Goal: Complete application form

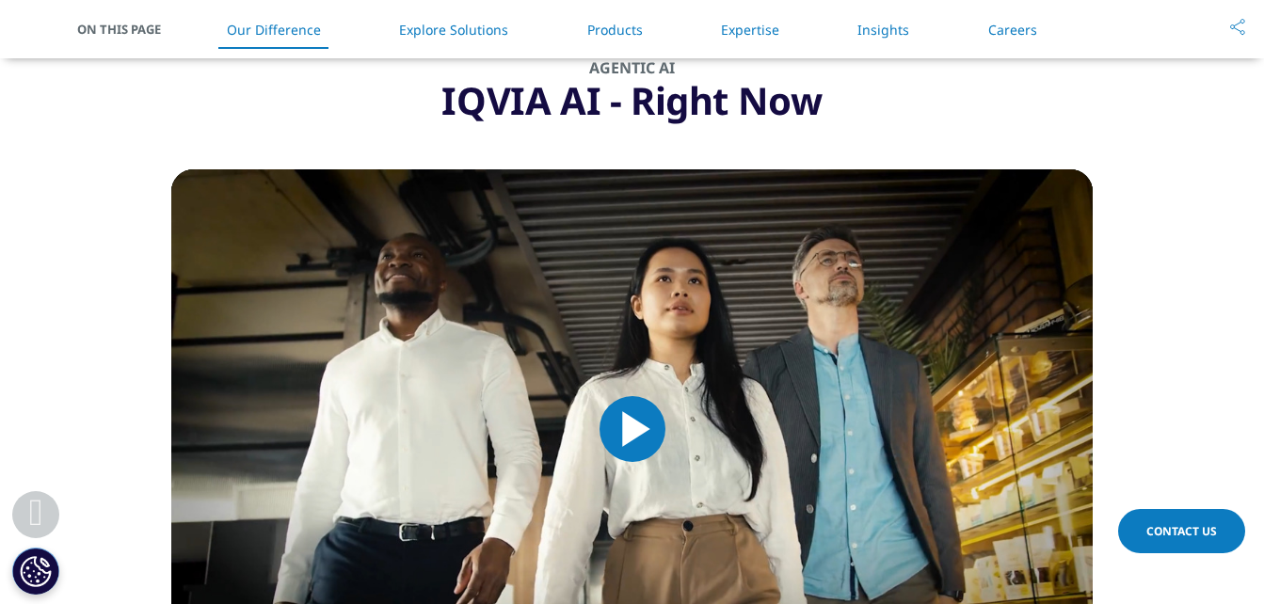
scroll to position [1667, 0]
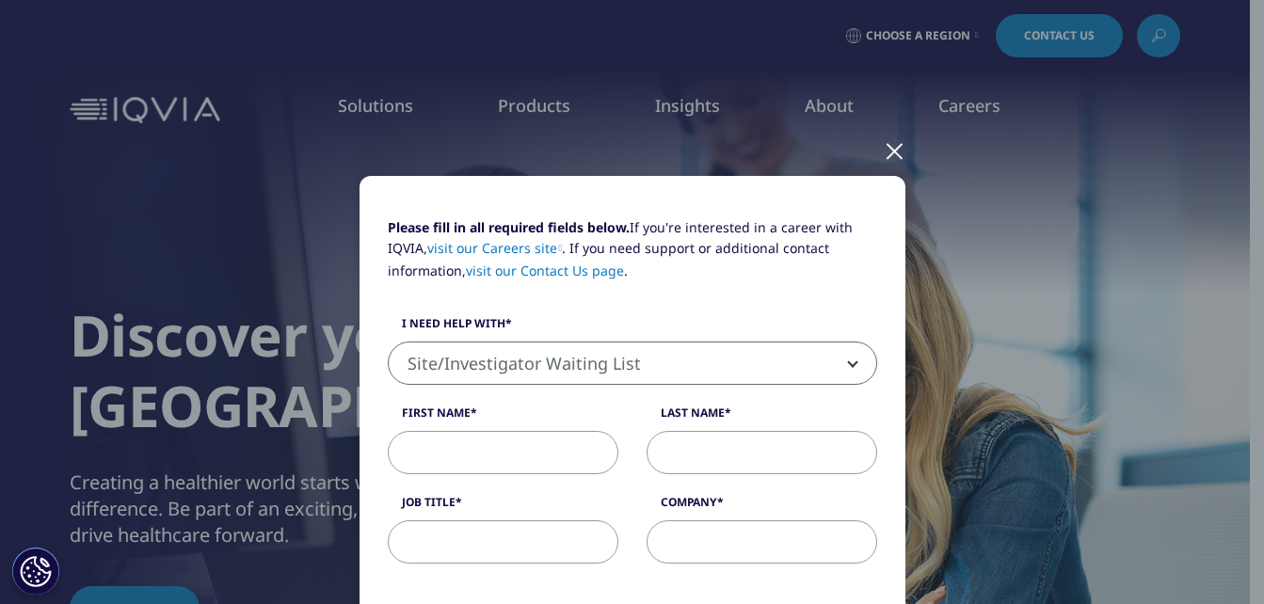
select select "Site Investigator Waiting List"
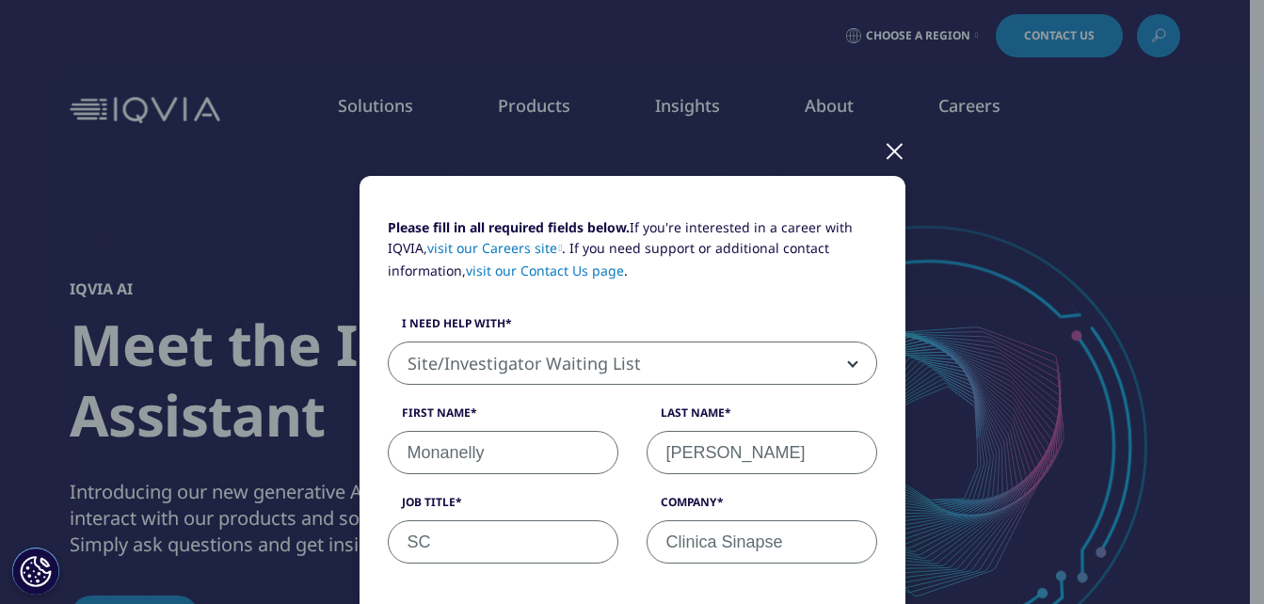
select select "Site Investigator Waiting List"
select select "[GEOGRAPHIC_DATA]"
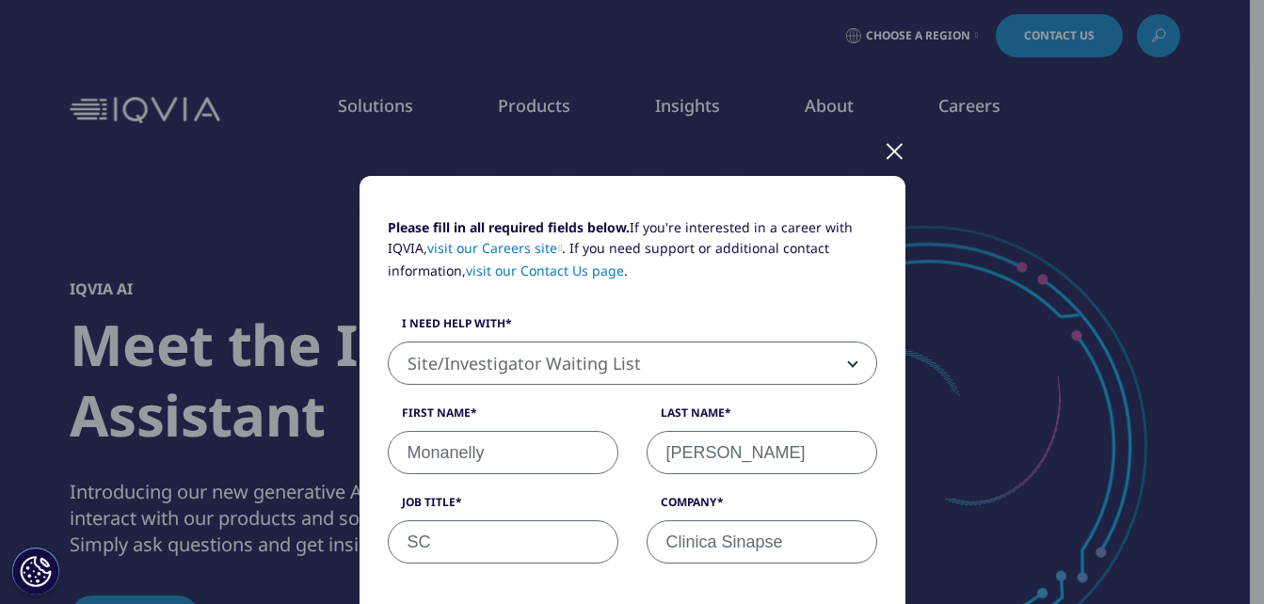
scroll to position [551, 0]
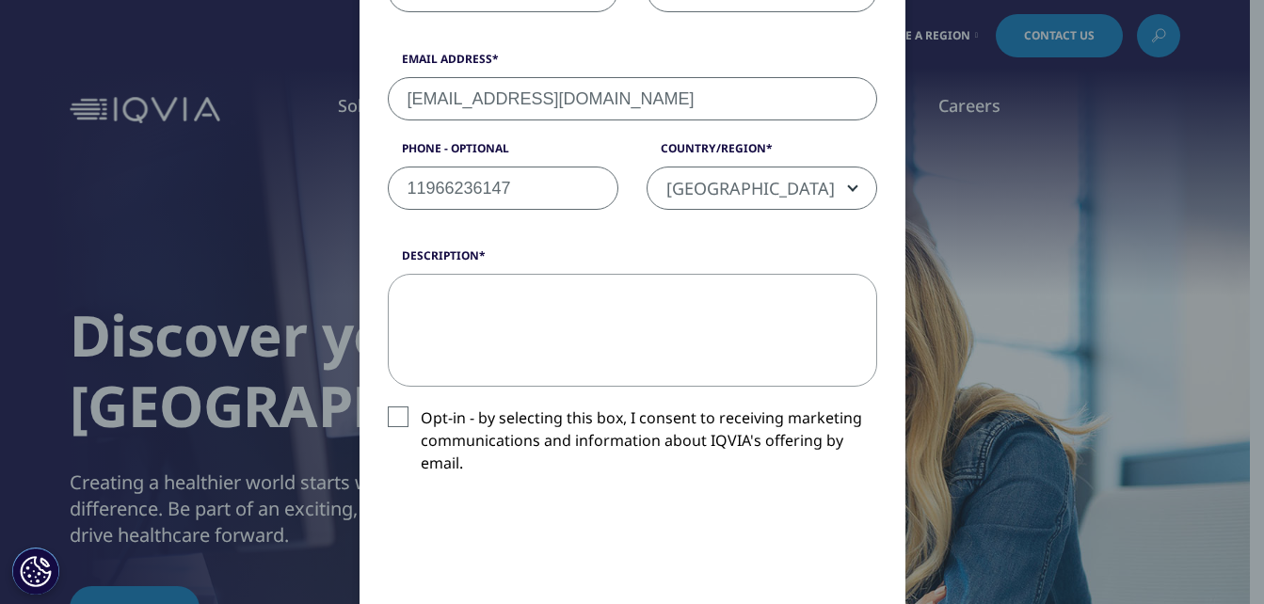
type input "[EMAIL_ADDRESS][DOMAIN_NAME]"
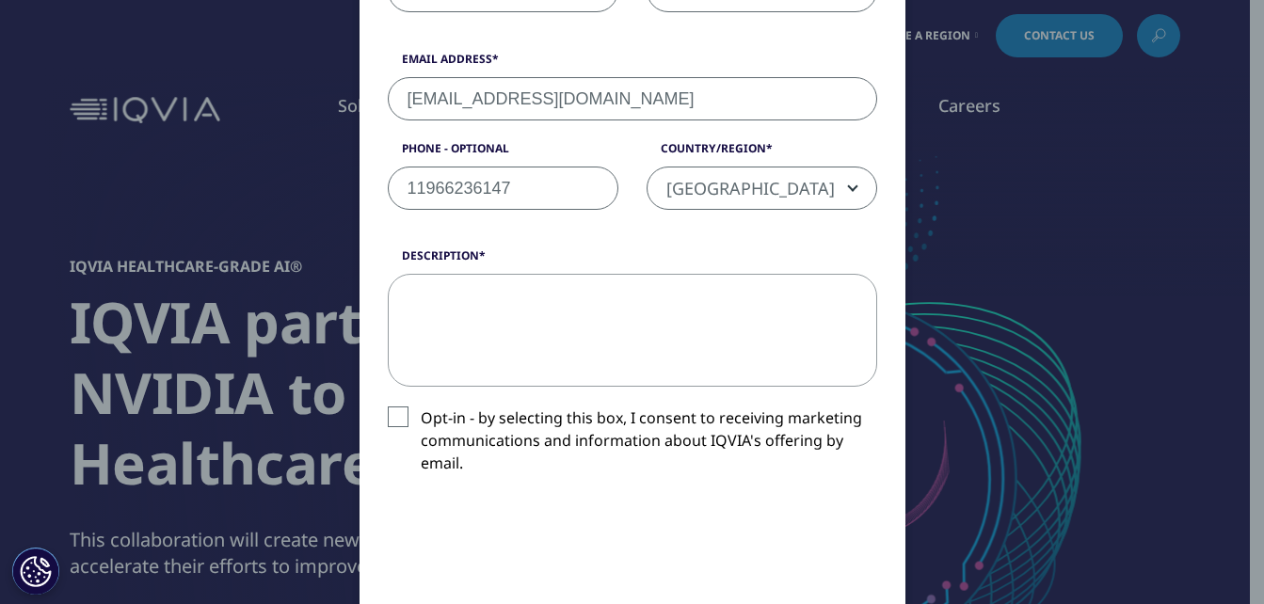
click at [480, 288] on textarea "Description" at bounding box center [632, 330] width 489 height 113
paste textarea "My site is 4103 in study CLOU064C12301. Our website has changed the delivery ad…"
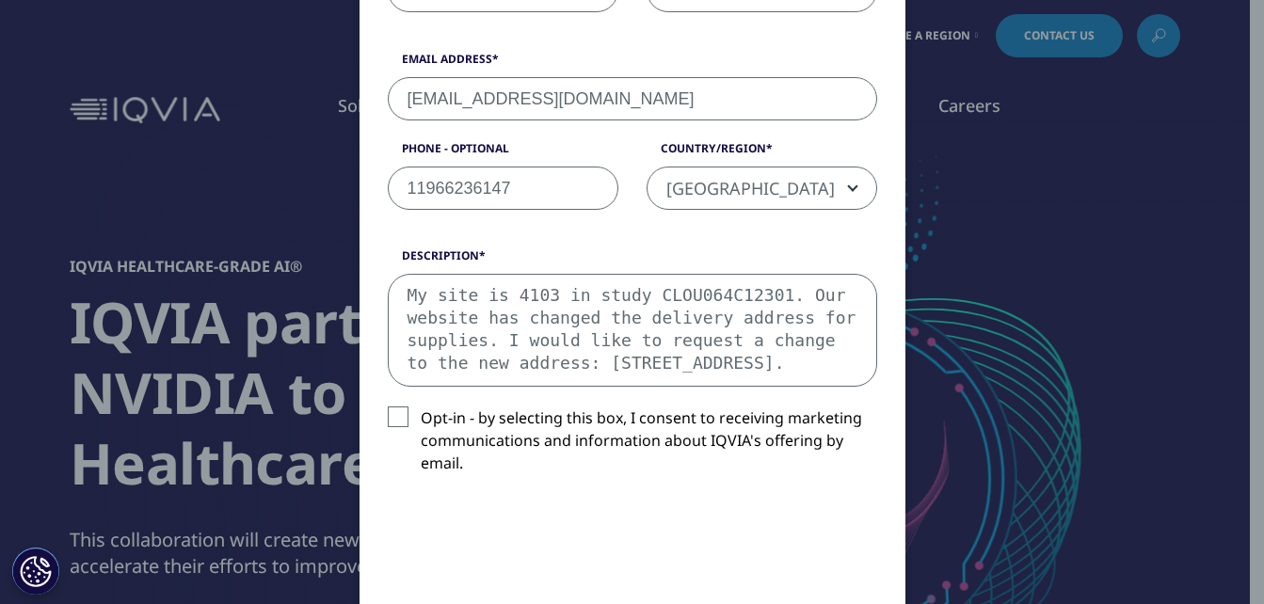
scroll to position [11, 0]
type textarea "My site is 4103 in study CLOU064C12301. Our website has changed the delivery ad…"
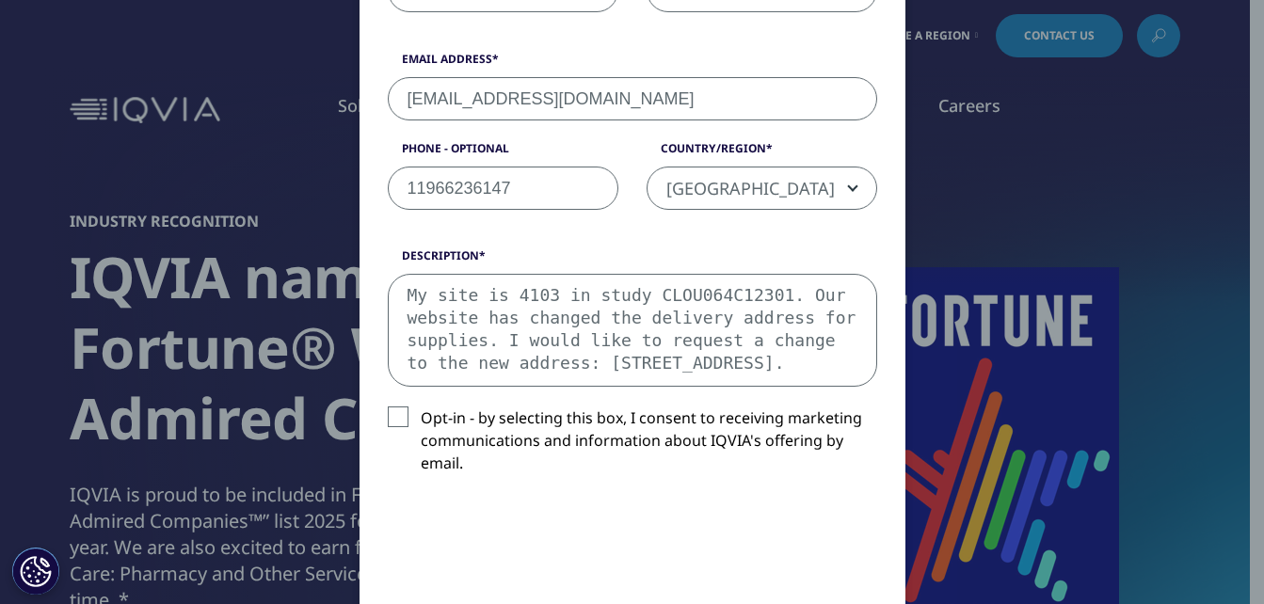
click at [388, 421] on label "Opt-in - by selecting this box, I consent to receiving marketing communications…" at bounding box center [632, 445] width 489 height 78
click at [421, 406] on input "Opt-in - by selecting this box, I consent to receiving marketing communications…" at bounding box center [421, 406] width 0 height 0
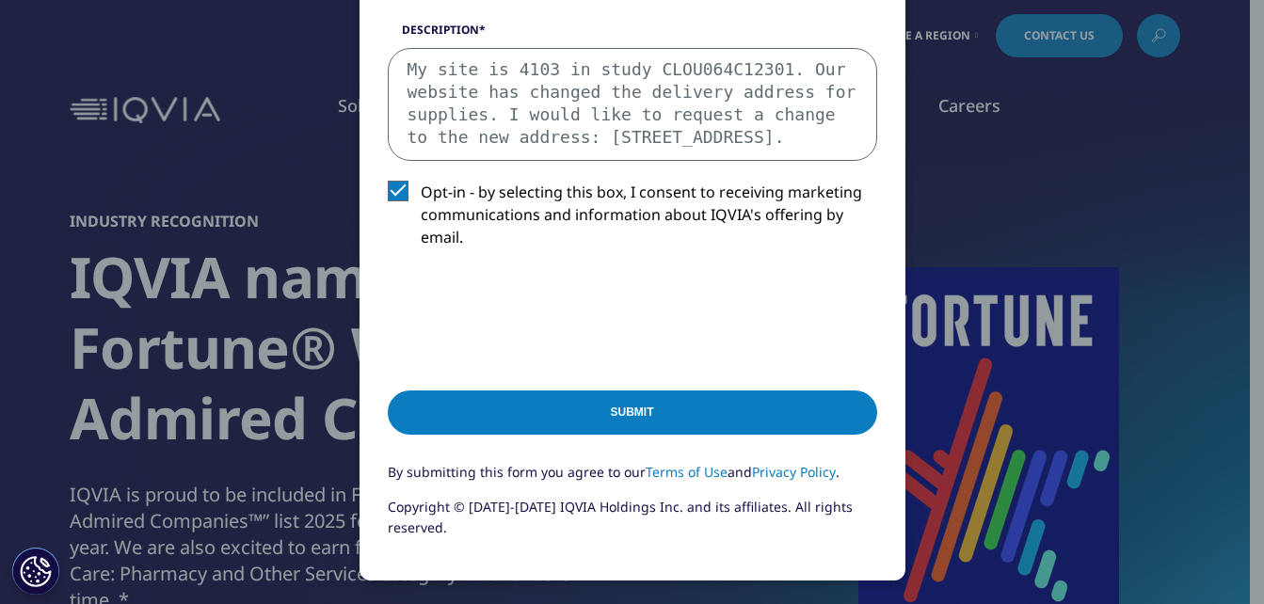
scroll to position [902, 0]
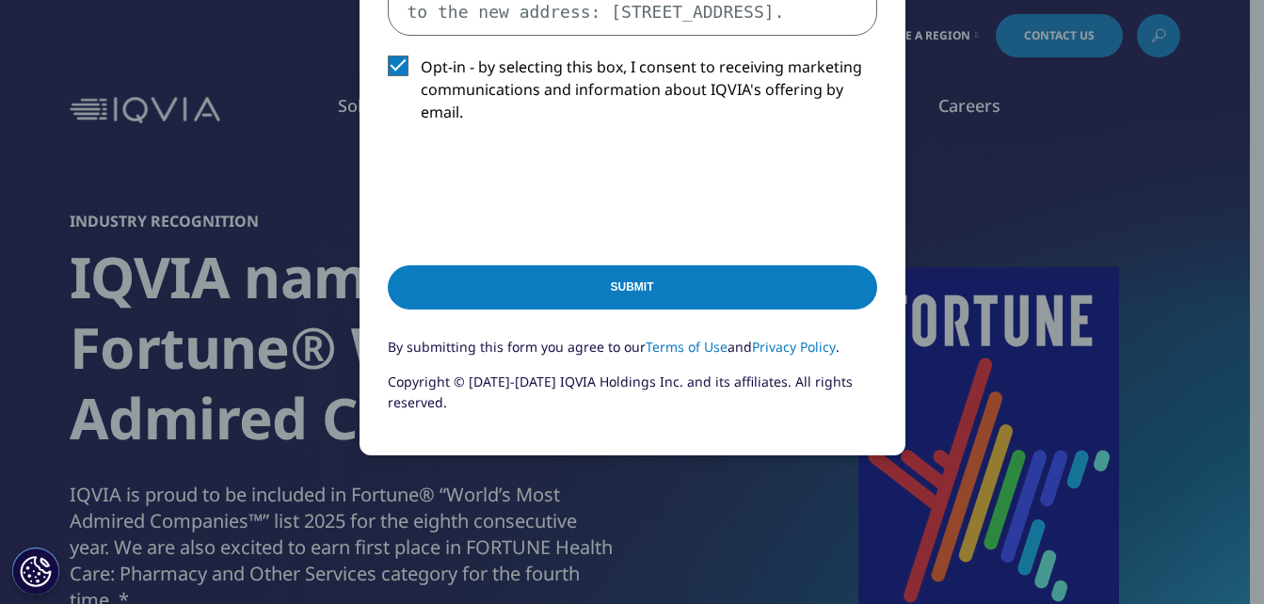
click at [629, 287] on input "Submit" at bounding box center [632, 287] width 489 height 44
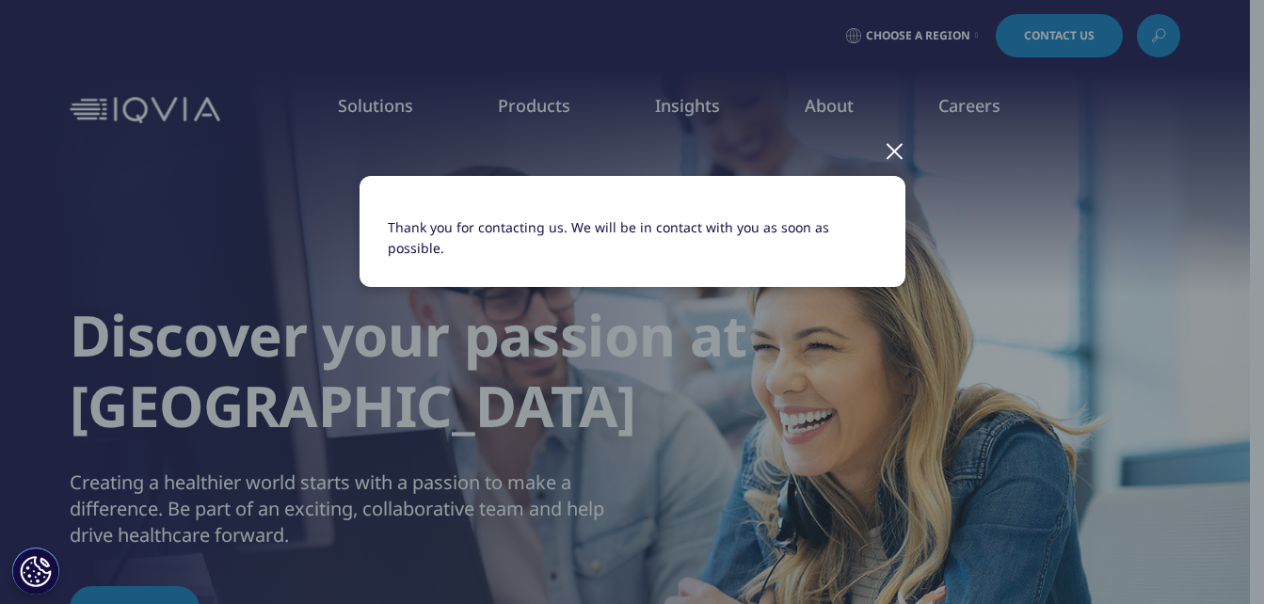
scroll to position [0, 0]
